Goal: Information Seeking & Learning: Learn about a topic

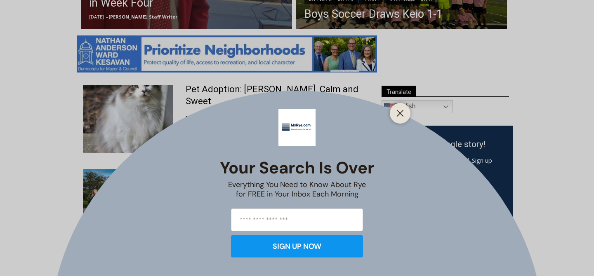
scroll to position [469, 0]
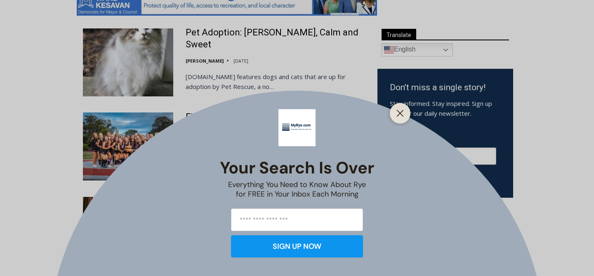
click at [402, 122] on div at bounding box center [399, 113] width 21 height 21
click at [402, 110] on icon "Close" at bounding box center [399, 113] width 7 height 7
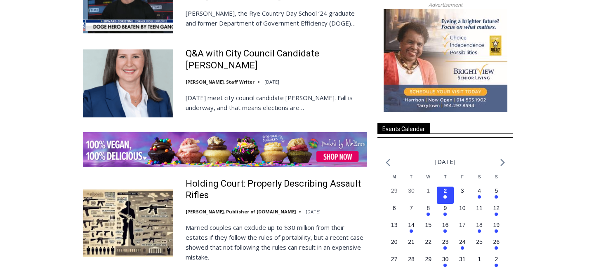
scroll to position [1130, 0]
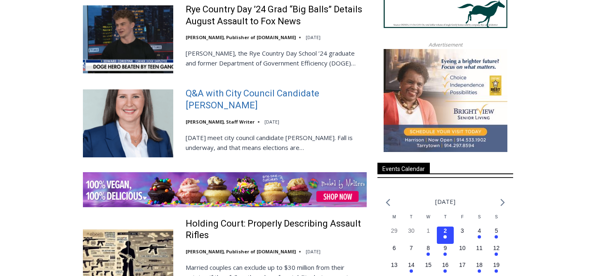
click at [260, 91] on link "Q&A with City Council Candidate [PERSON_NAME]" at bounding box center [275, 99] width 181 height 23
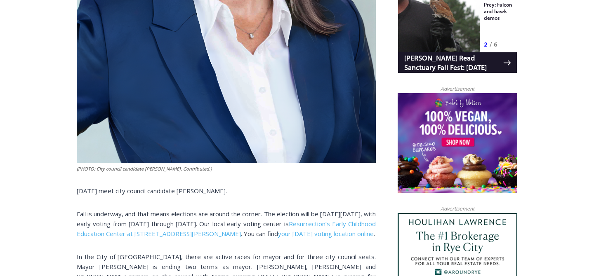
scroll to position [577, 0]
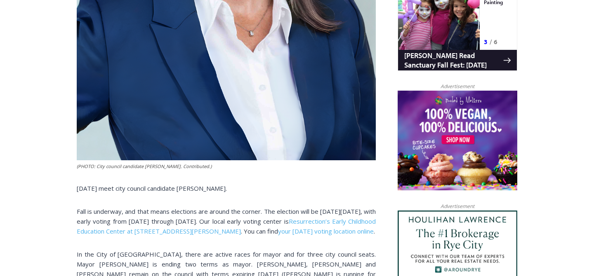
click at [181, 190] on span "[DATE] meet city council candidate [PERSON_NAME]." at bounding box center [152, 188] width 150 height 8
drag, startPoint x: 181, startPoint y: 190, endPoint x: 199, endPoint y: 190, distance: 17.7
click at [199, 190] on span "[DATE] meet city council candidate [PERSON_NAME]." at bounding box center [152, 188] width 150 height 8
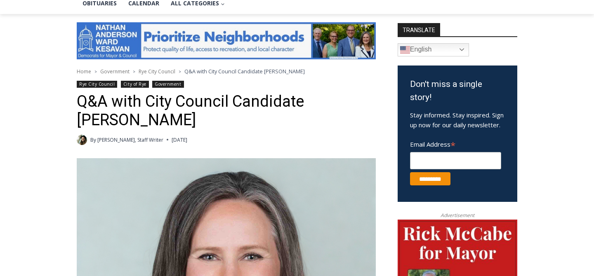
scroll to position [0, 0]
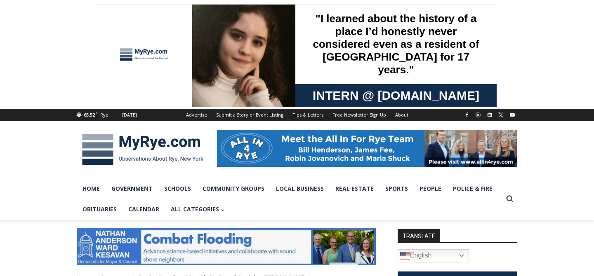
click at [108, 162] on img at bounding box center [143, 149] width 132 height 43
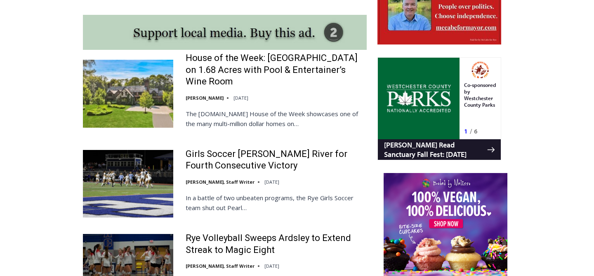
scroll to position [887, 0]
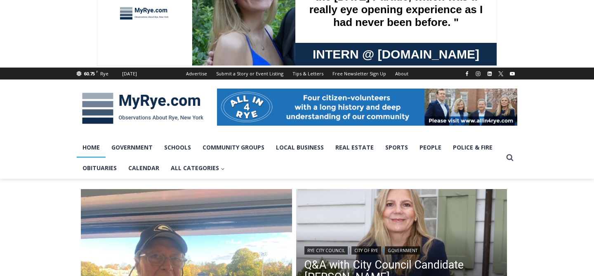
scroll to position [43, 0]
